Goal: Check status

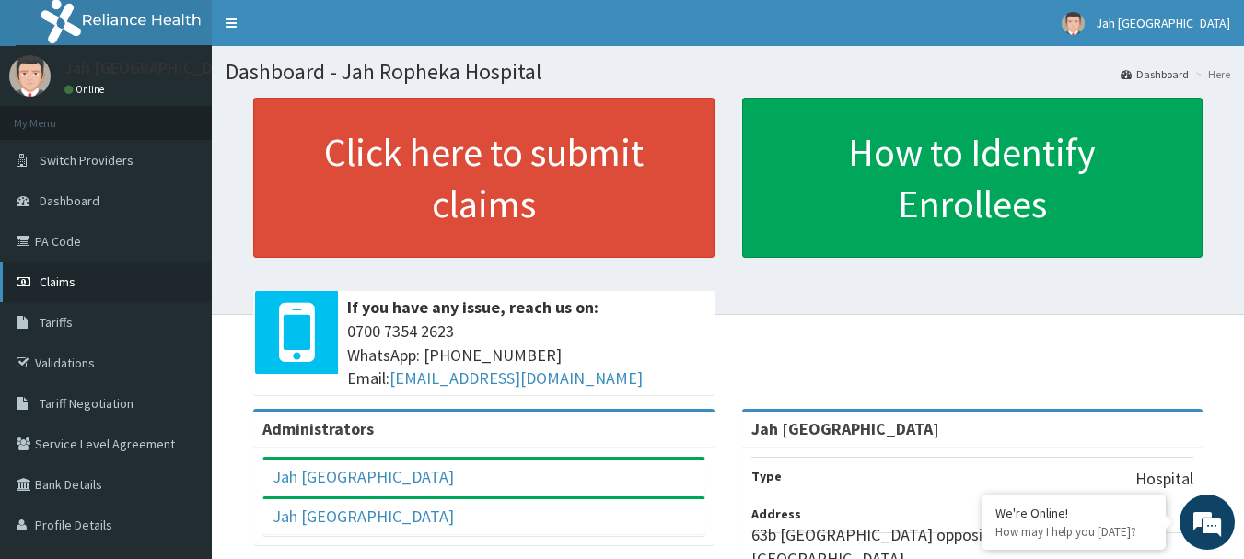
click at [138, 279] on link "Claims" at bounding box center [106, 281] width 212 height 41
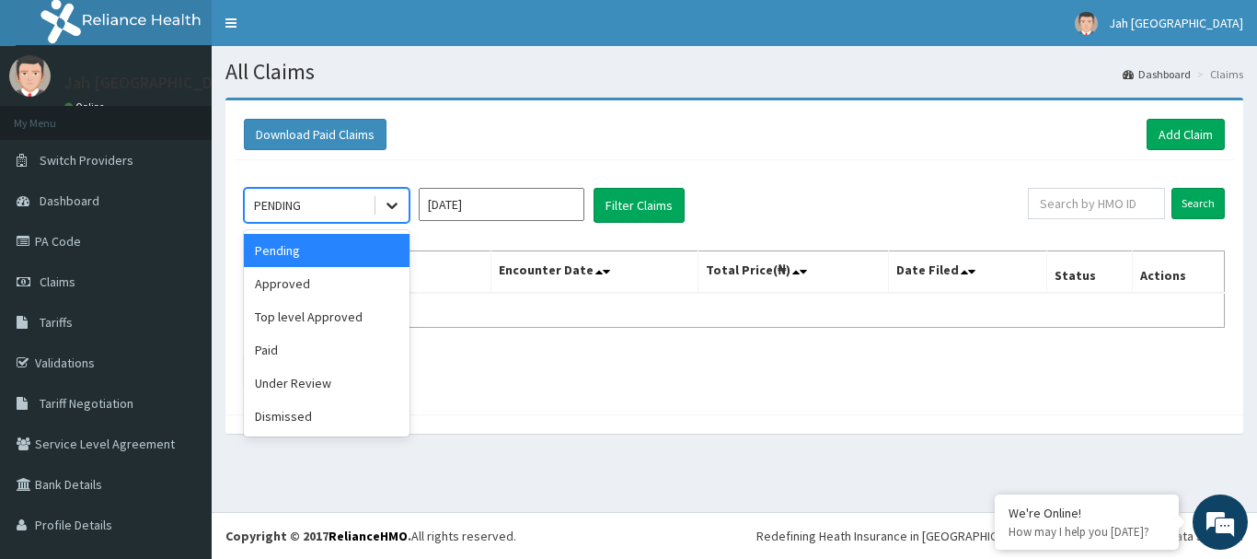
click at [392, 210] on icon at bounding box center [392, 205] width 18 height 18
click at [320, 295] on div "Approved" at bounding box center [327, 283] width 166 height 33
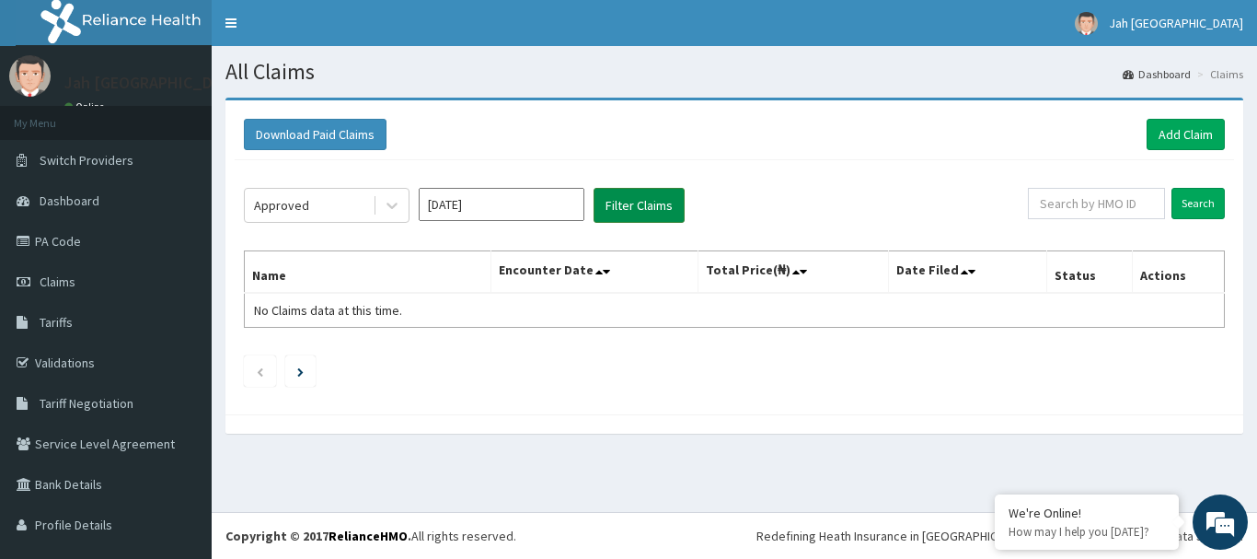
click at [629, 206] on button "Filter Claims" at bounding box center [639, 205] width 91 height 35
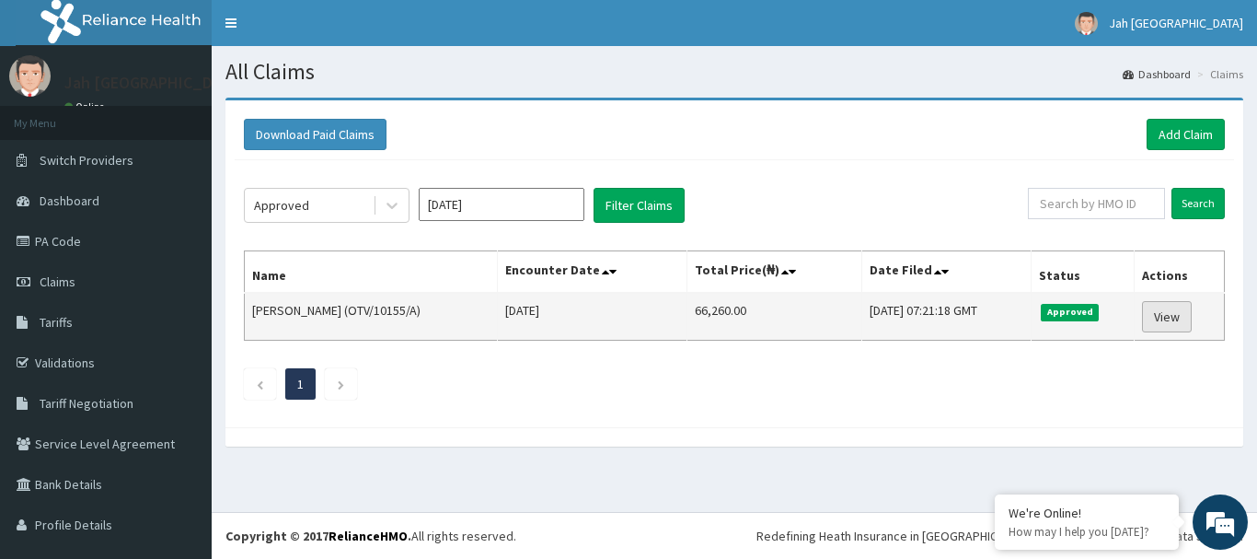
click at [1171, 320] on link "View" at bounding box center [1167, 316] width 50 height 31
